Goal: Navigation & Orientation: Understand site structure

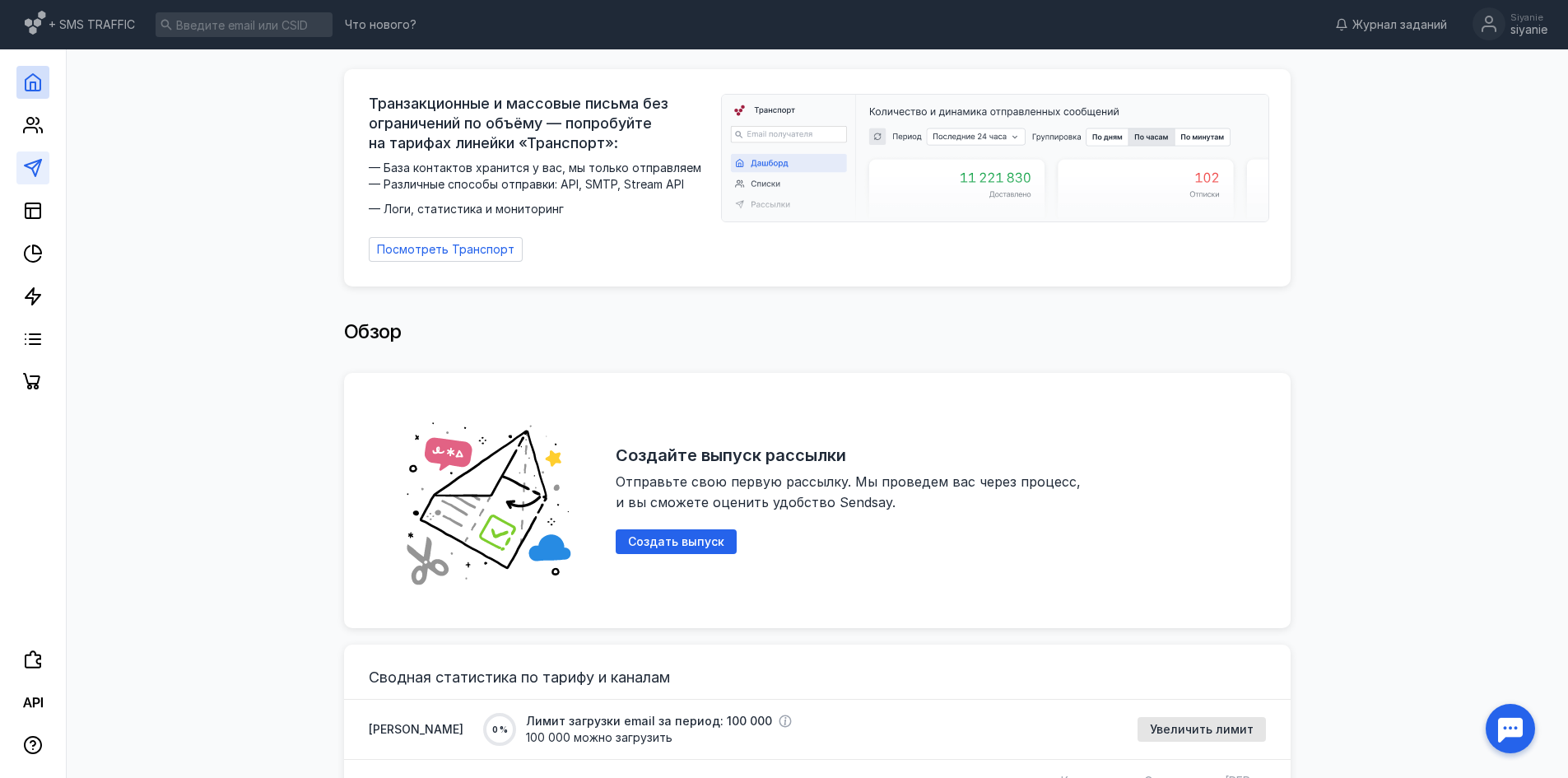
click at [36, 174] on polygon at bounding box center [33, 168] width 17 height 17
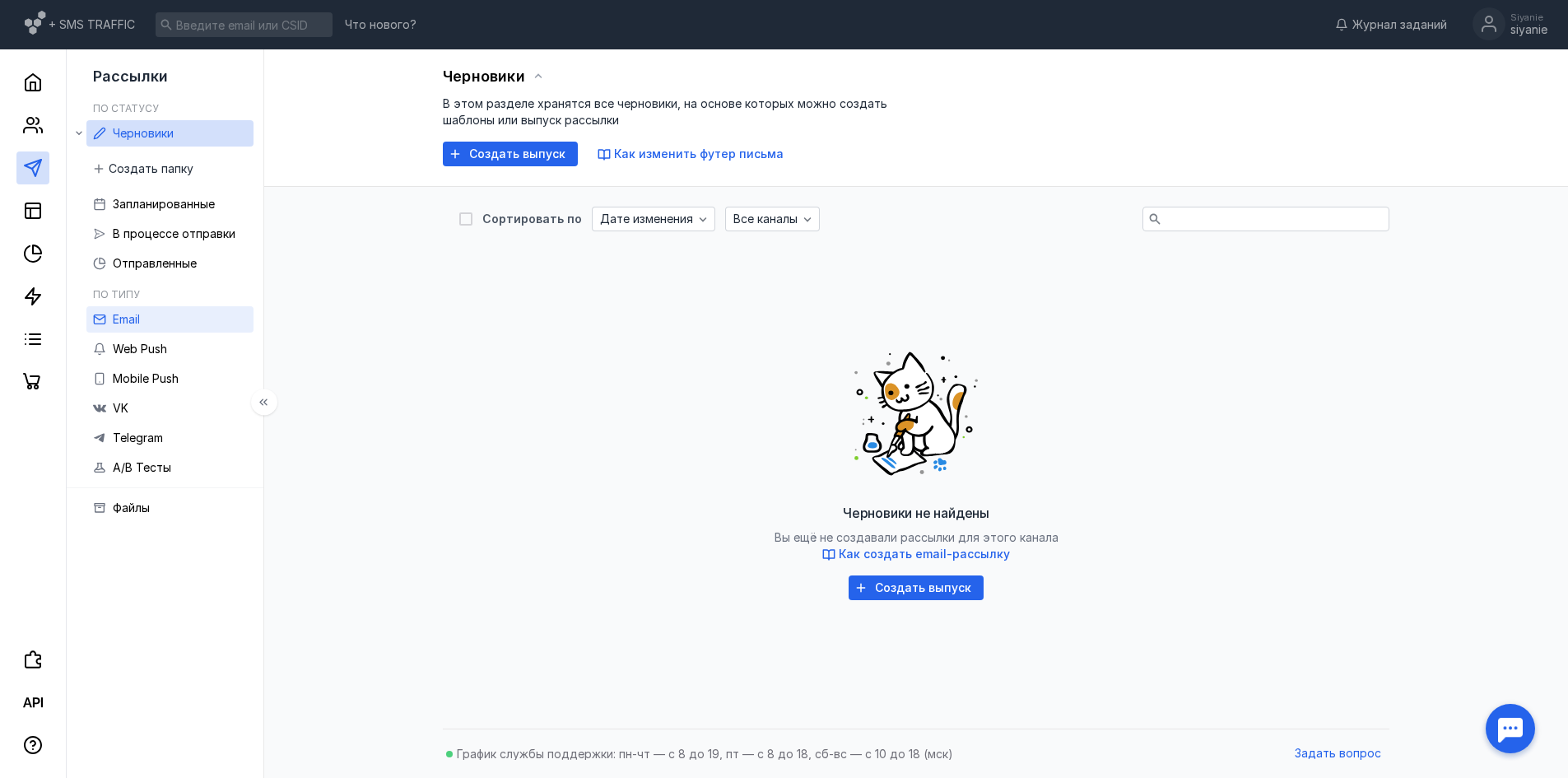
click at [154, 310] on link "Email" at bounding box center [170, 319] width 167 height 27
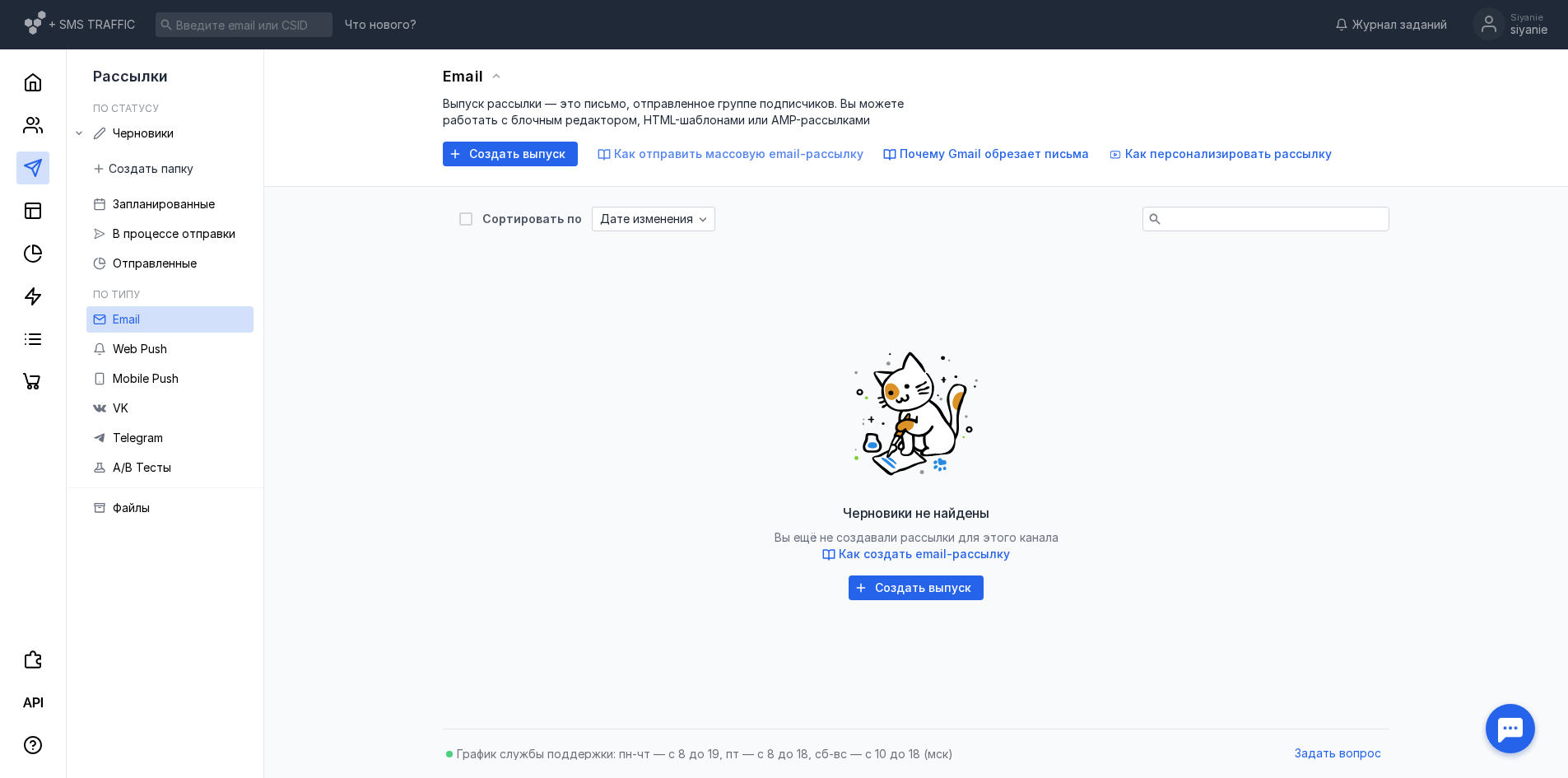
click at [692, 151] on span "Как отправить массовую email-рассылку" at bounding box center [739, 153] width 249 height 14
click at [160, 352] on span "Web Push" at bounding box center [139, 348] width 54 height 14
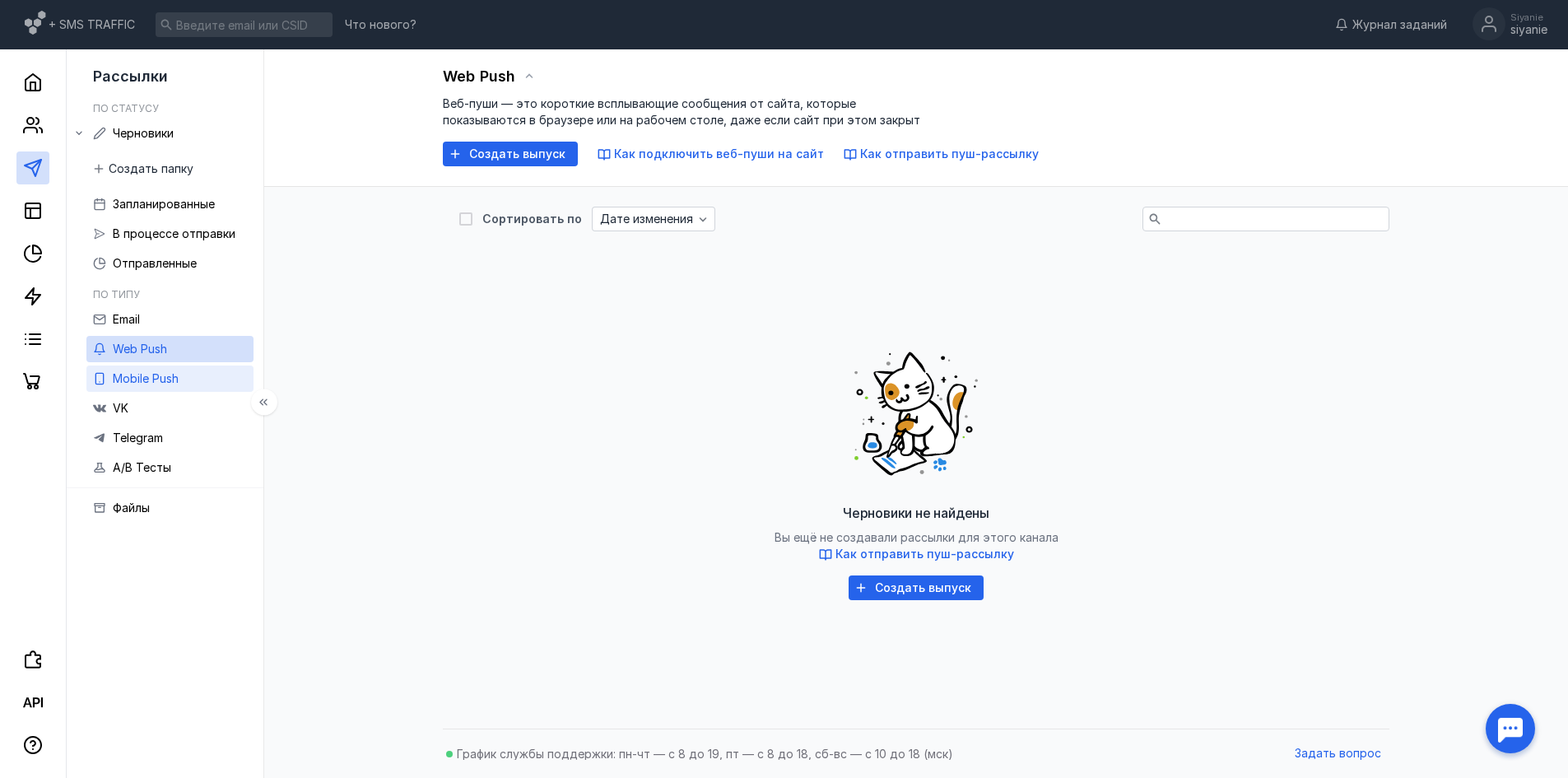
click at [169, 368] on link "Mobile Push" at bounding box center [170, 378] width 167 height 27
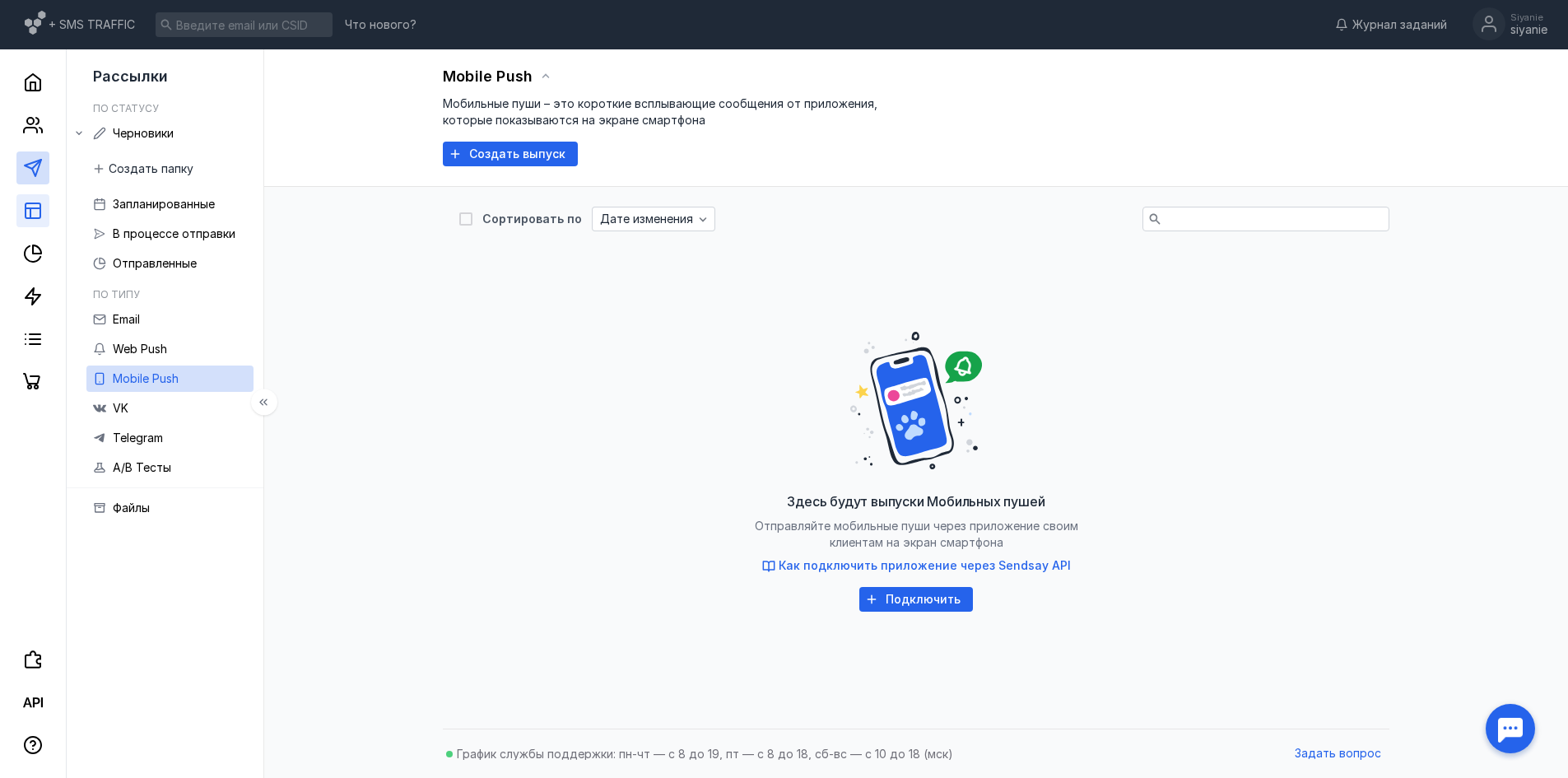
click at [18, 197] on link at bounding box center [33, 211] width 33 height 33
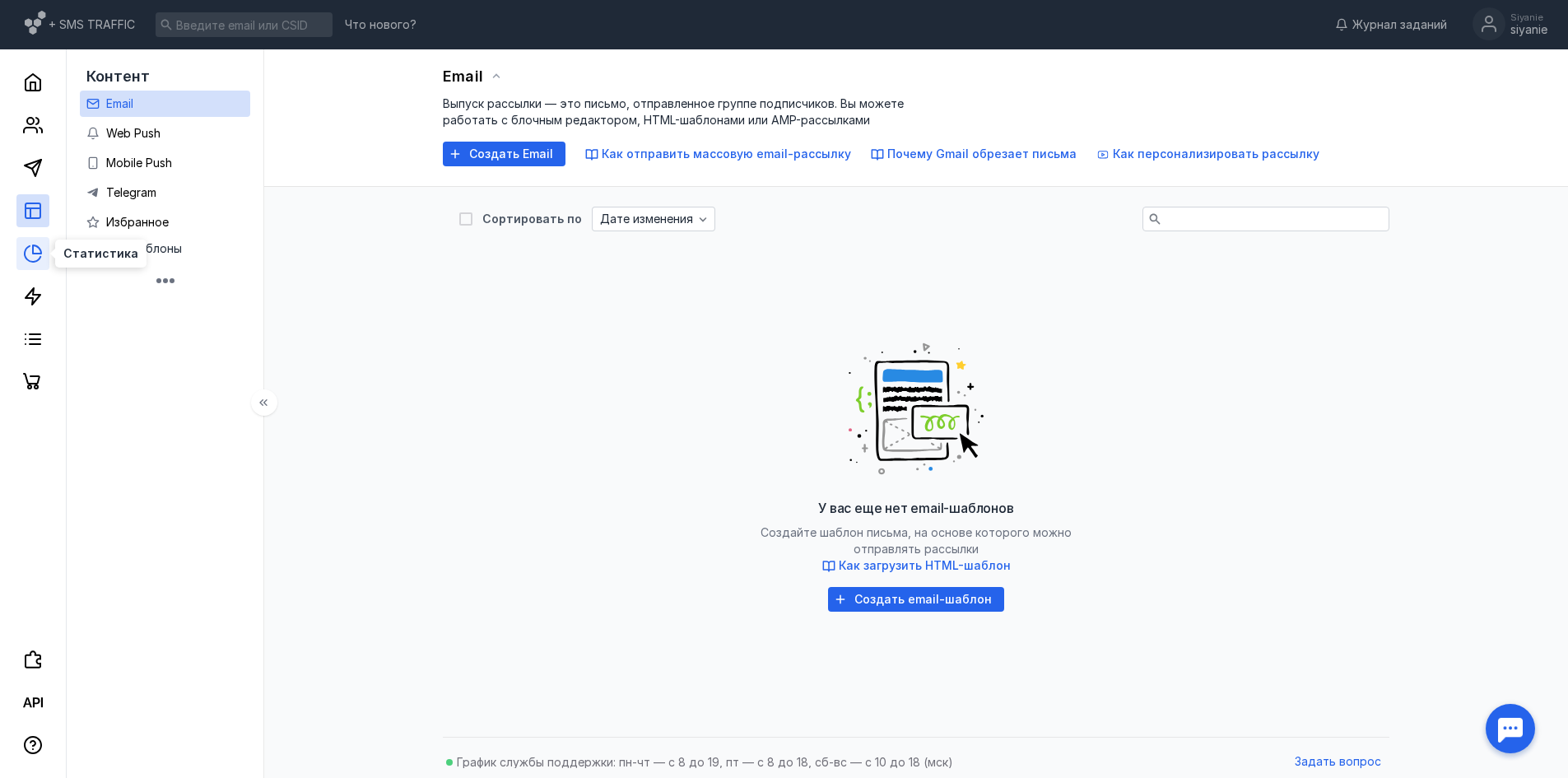
click at [38, 253] on icon at bounding box center [37, 249] width 8 height 8
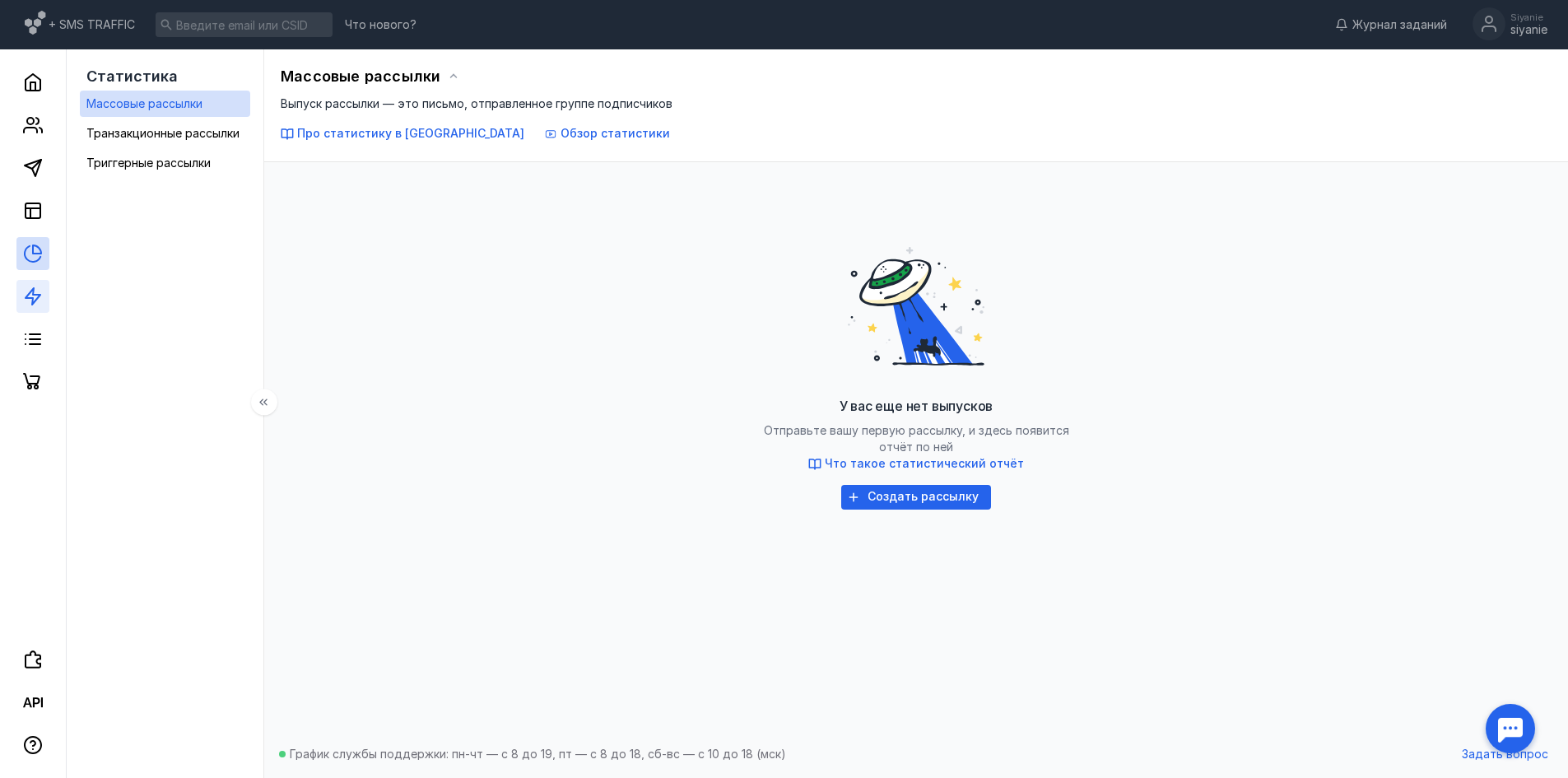
click at [35, 308] on link at bounding box center [33, 296] width 33 height 33
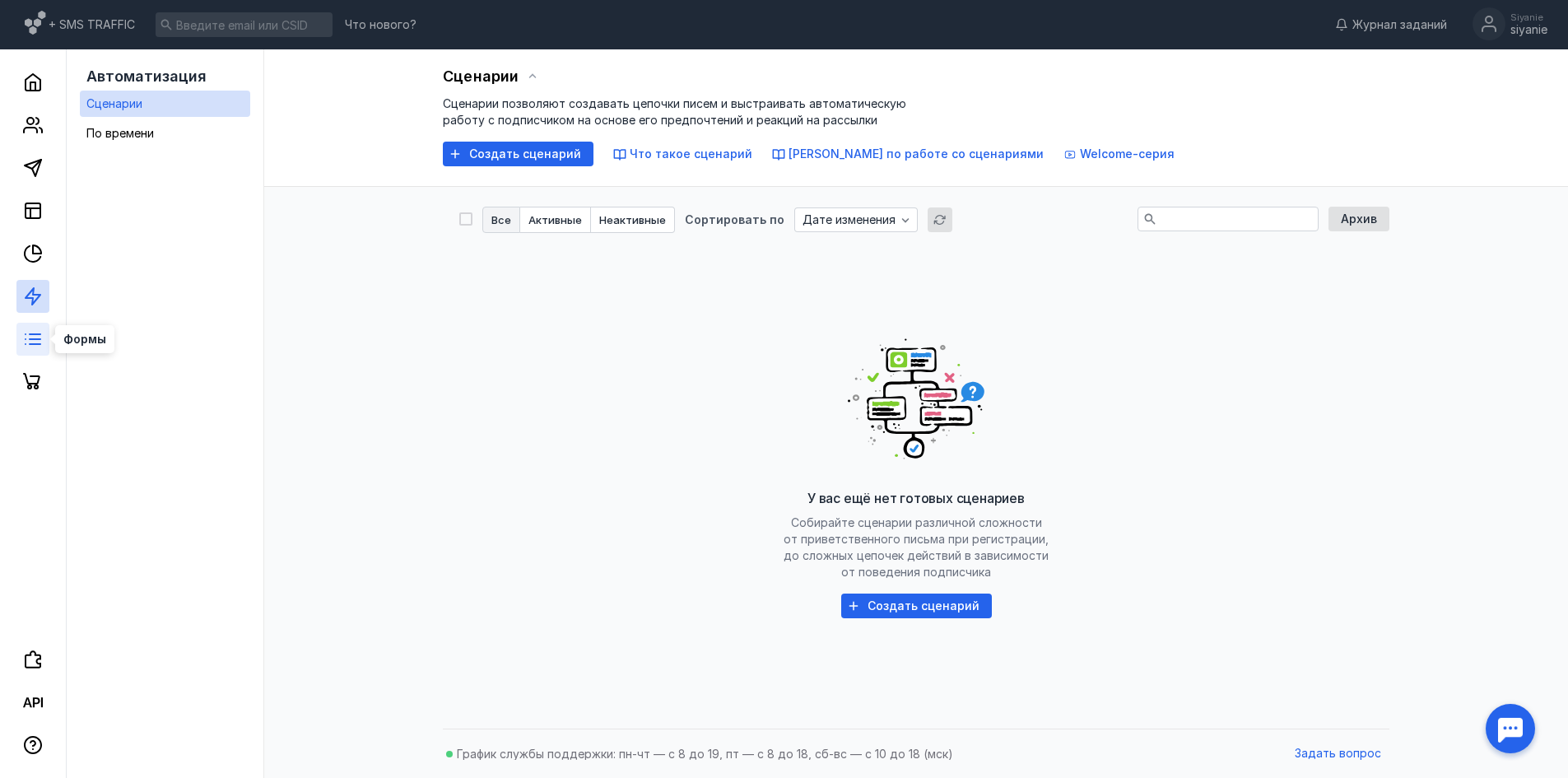
click at [39, 348] on icon at bounding box center [32, 339] width 19 height 19
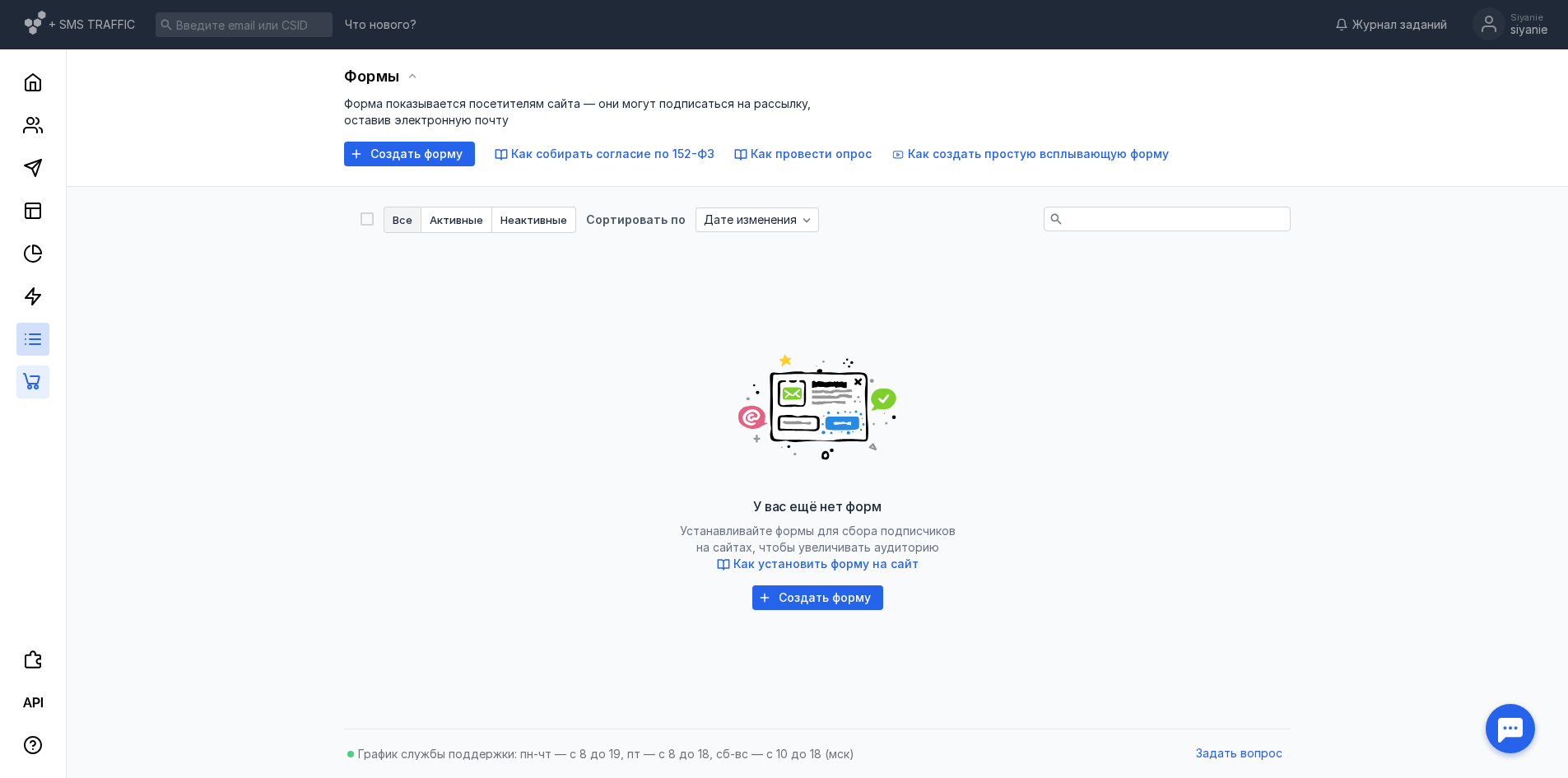
click at [49, 384] on link at bounding box center [33, 382] width 33 height 33
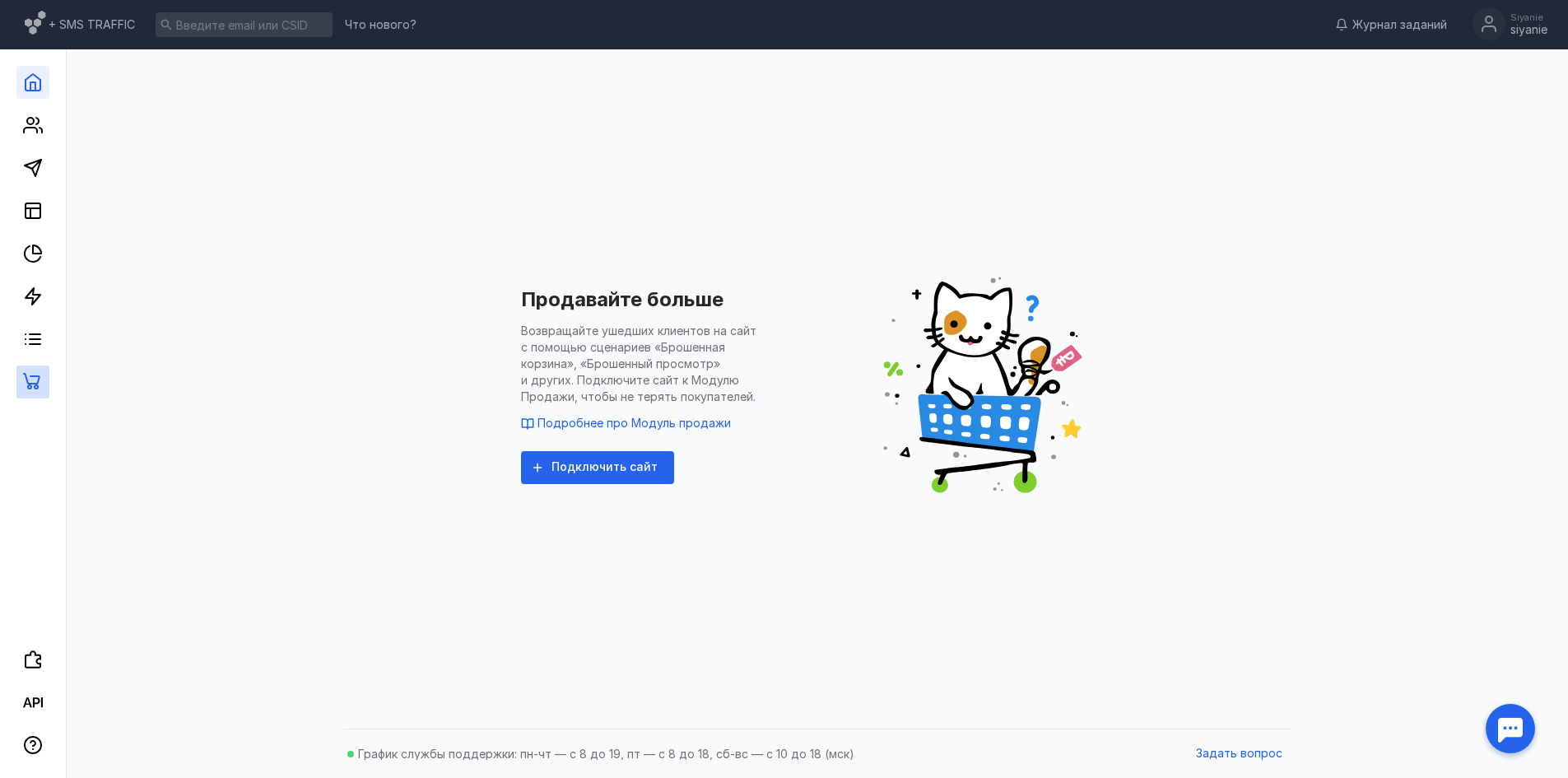
click at [34, 67] on link at bounding box center [33, 82] width 33 height 33
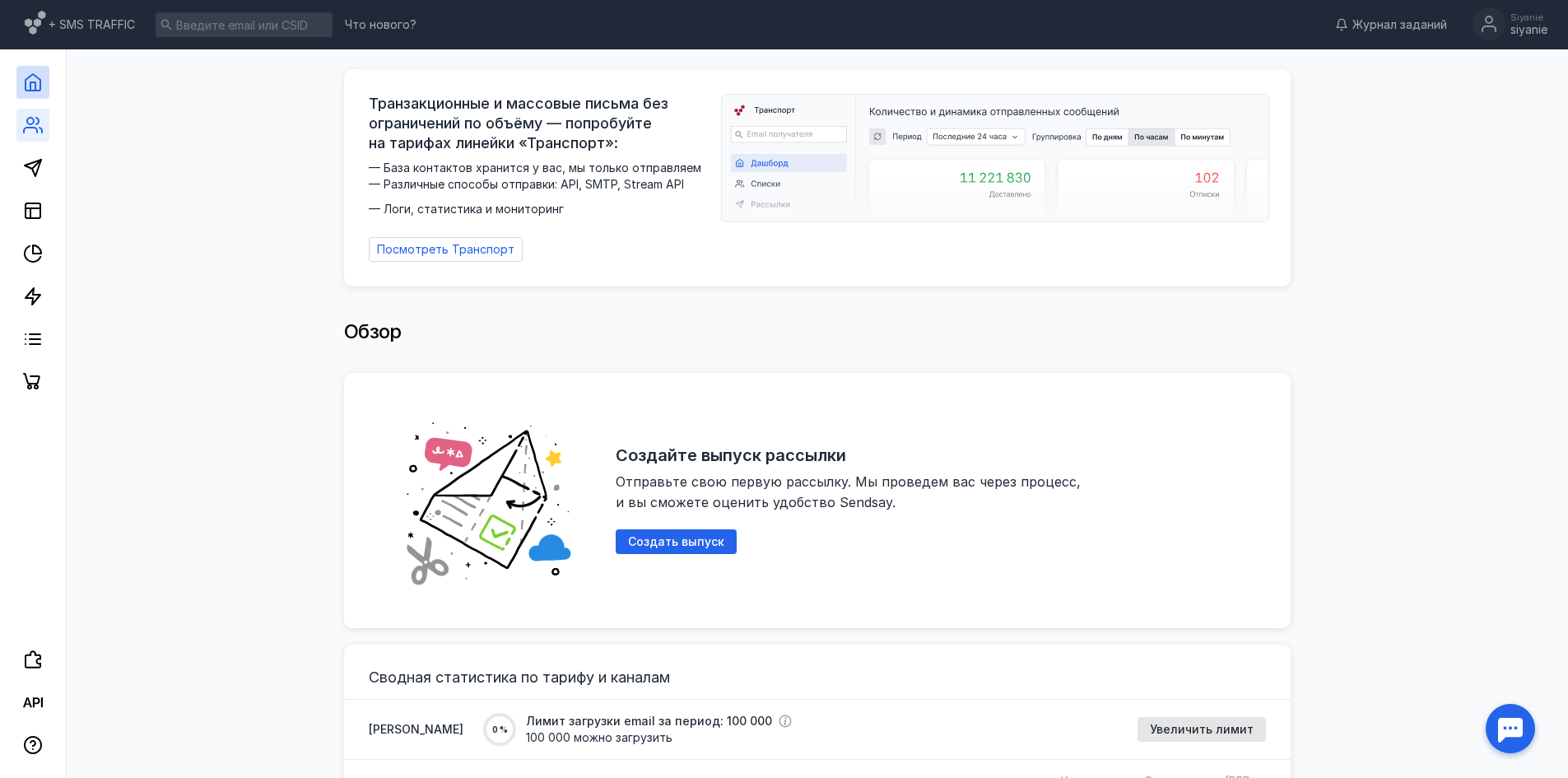
click at [34, 110] on link at bounding box center [33, 126] width 33 height 33
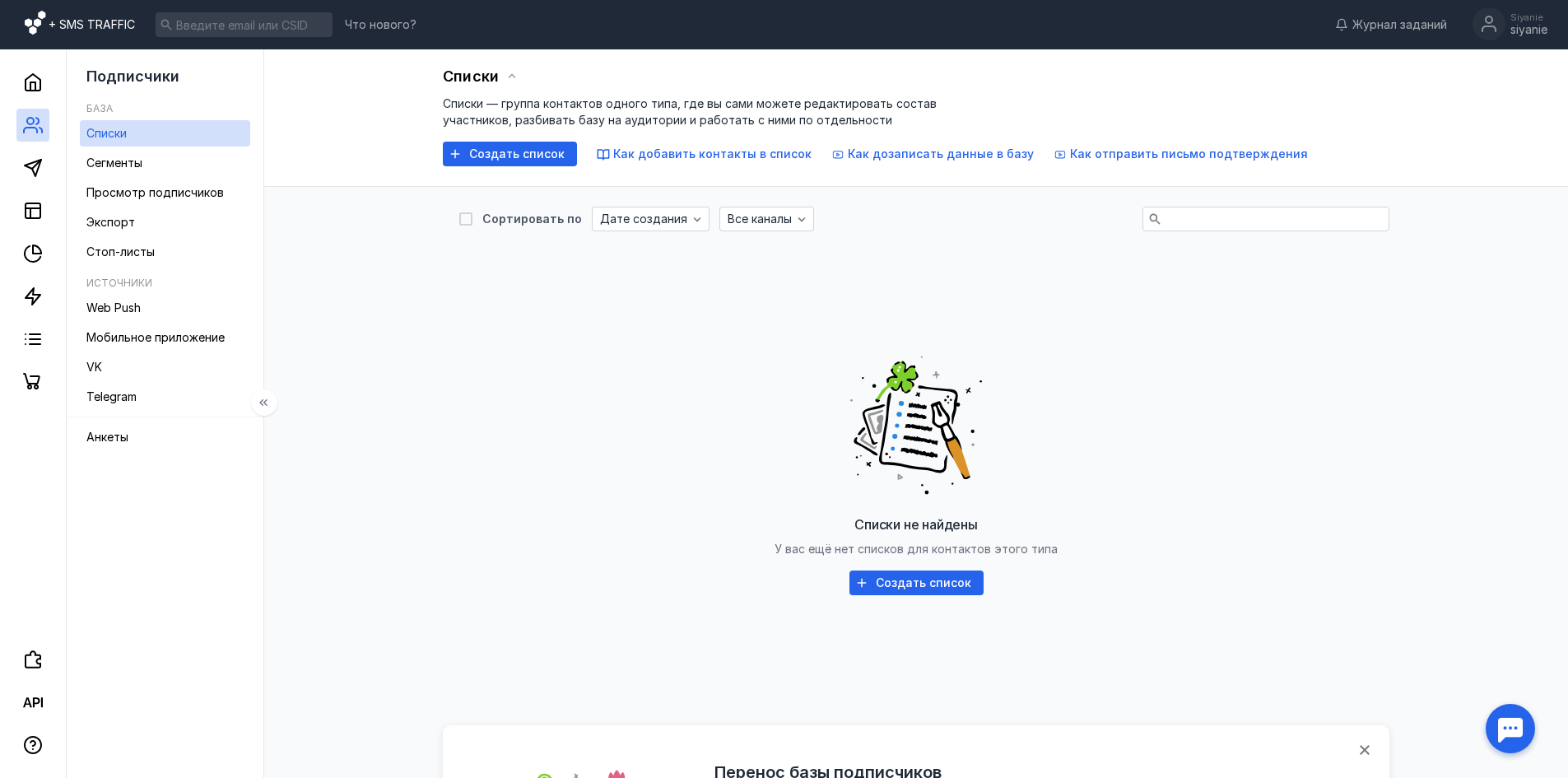
click at [55, 26] on span "+ SMS TRAFFIC" at bounding box center [92, 25] width 87 height 17
